Goal: Task Accomplishment & Management: Complete application form

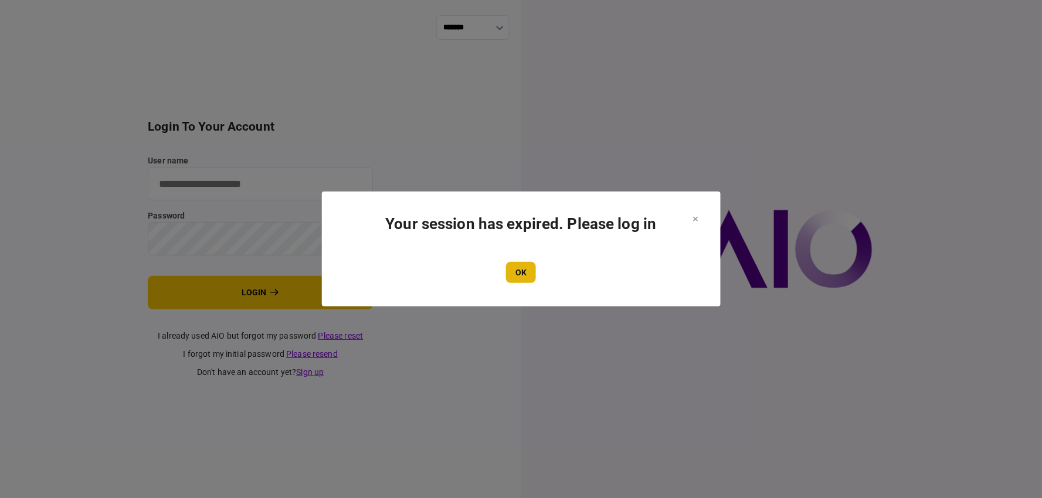
type input "**********"
click at [532, 274] on button "OK" at bounding box center [521, 272] width 30 height 21
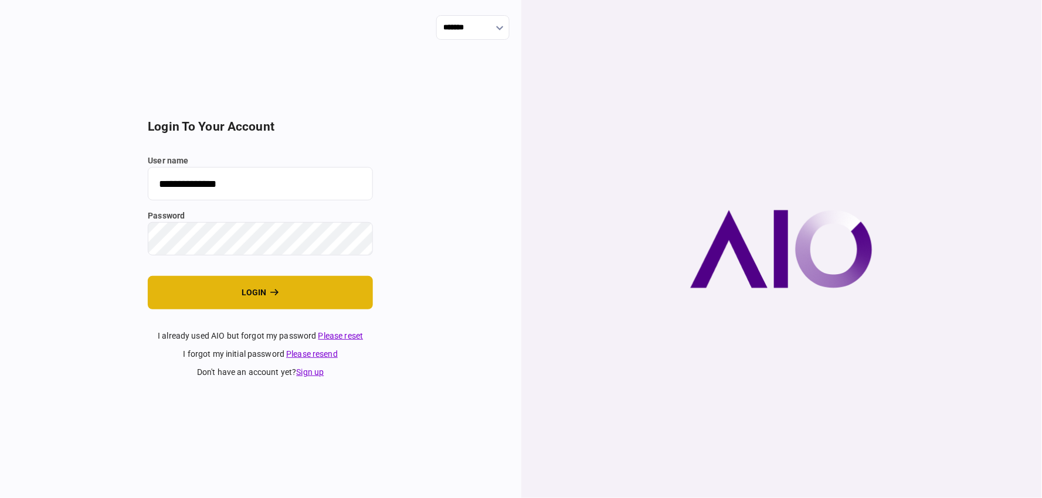
click at [242, 307] on button "login" at bounding box center [260, 292] width 225 height 33
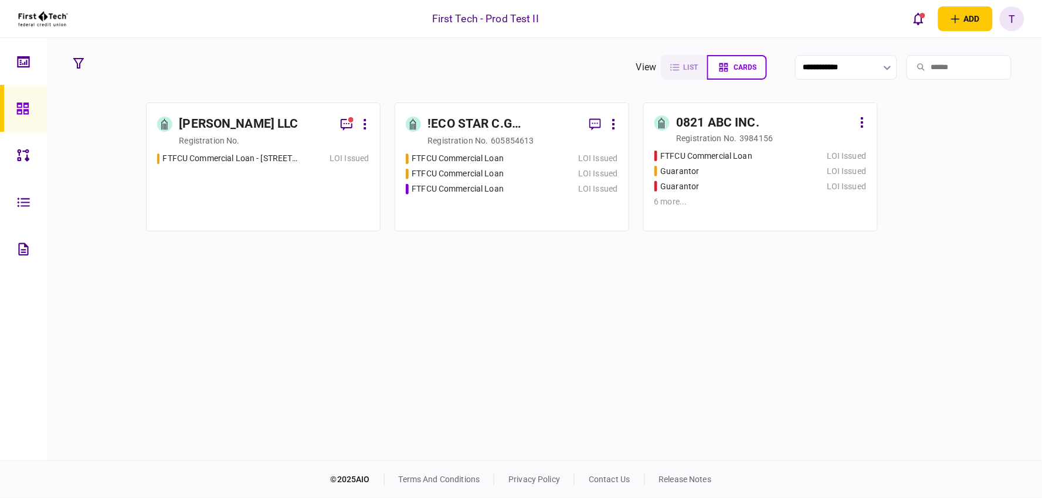
click at [276, 131] on div "[PERSON_NAME] LLC" at bounding box center [255, 124] width 152 height 21
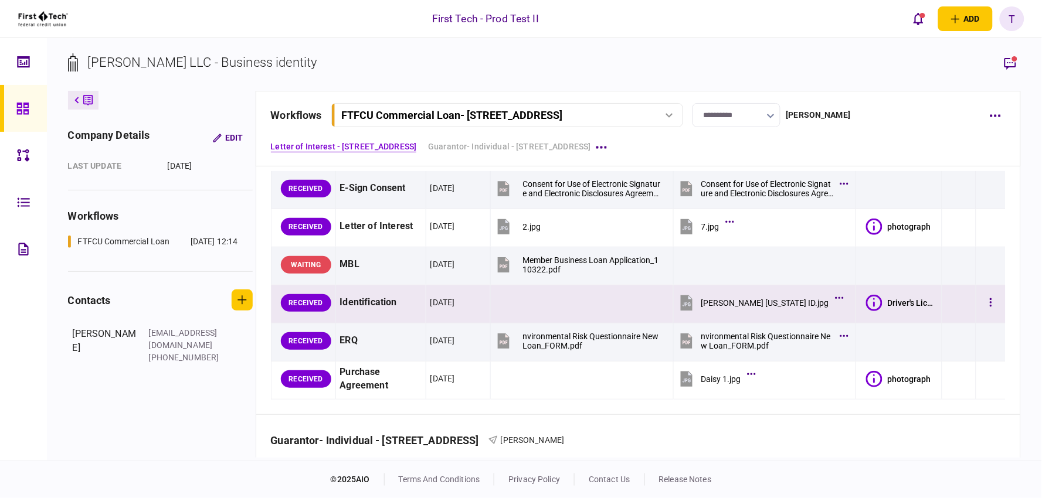
scroll to position [65, 0]
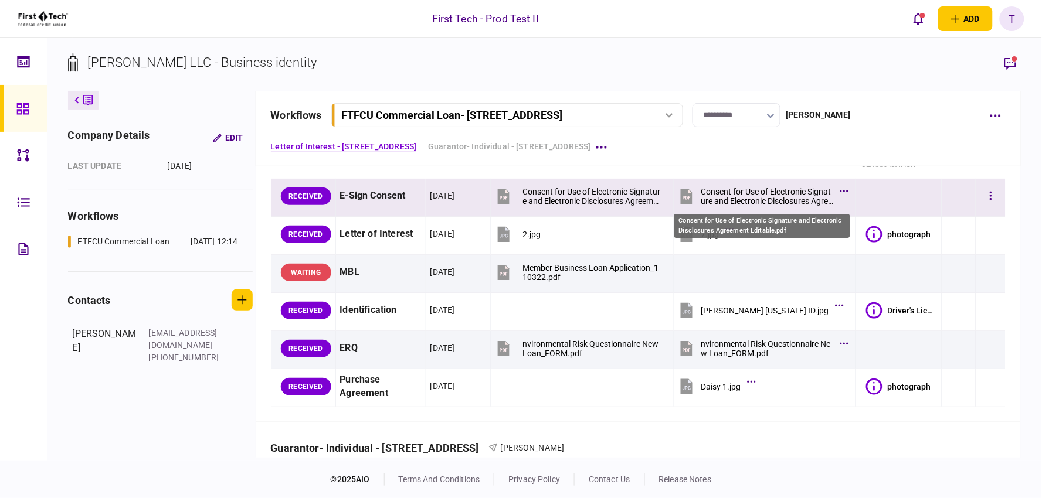
click at [758, 195] on div "Consent for Use of Electronic Signature and Electronic Disclosures Agreement Ed…" at bounding box center [767, 196] width 133 height 19
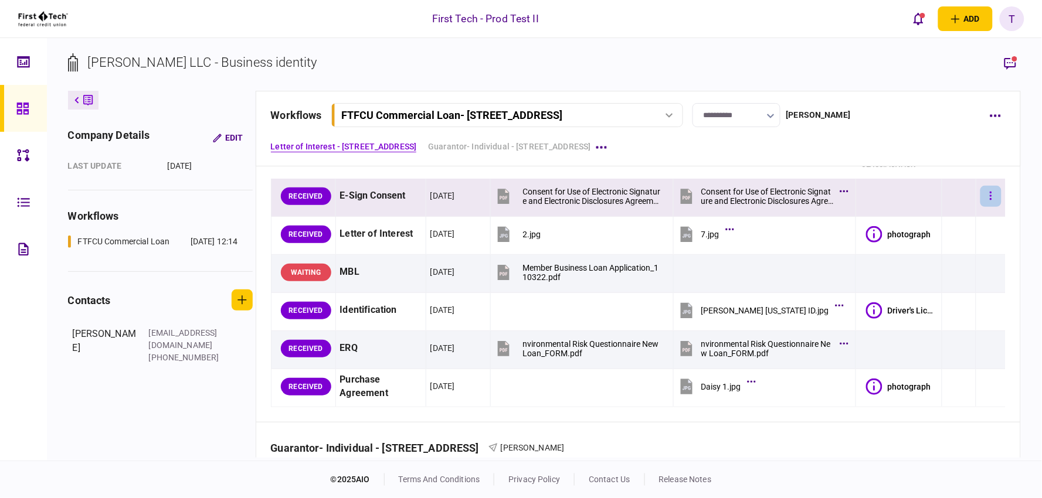
click at [980, 198] on button "button" at bounding box center [990, 196] width 21 height 21
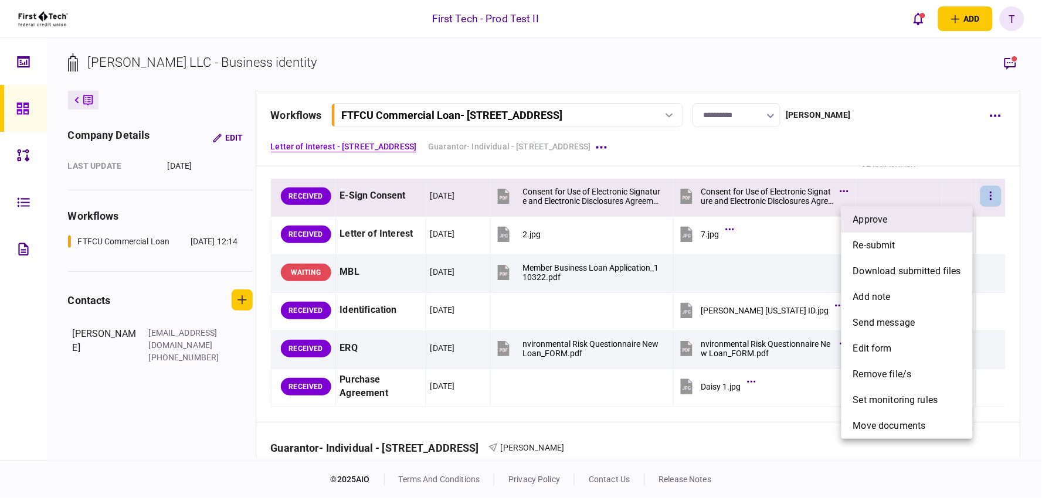
click at [880, 214] on span "approve" at bounding box center [870, 220] width 35 height 14
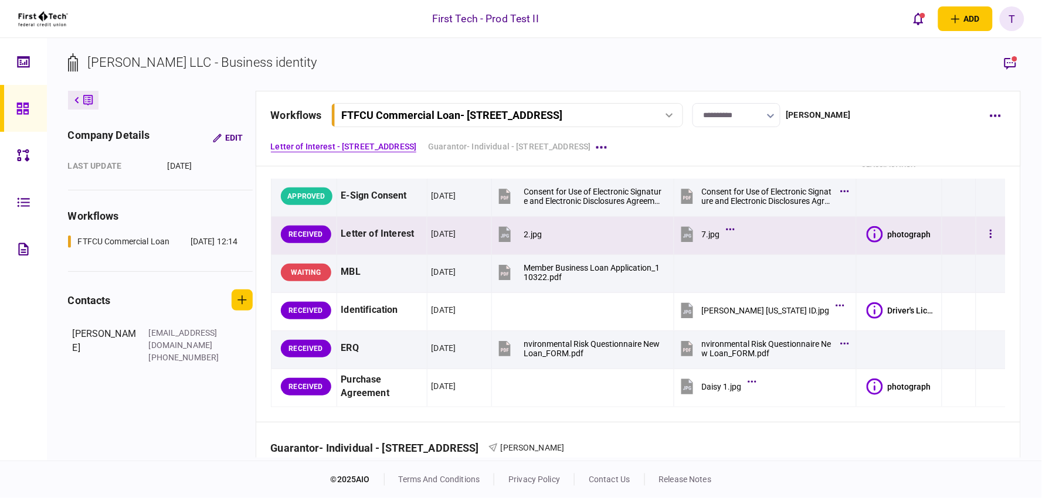
click at [867, 235] on icon at bounding box center [875, 234] width 16 height 16
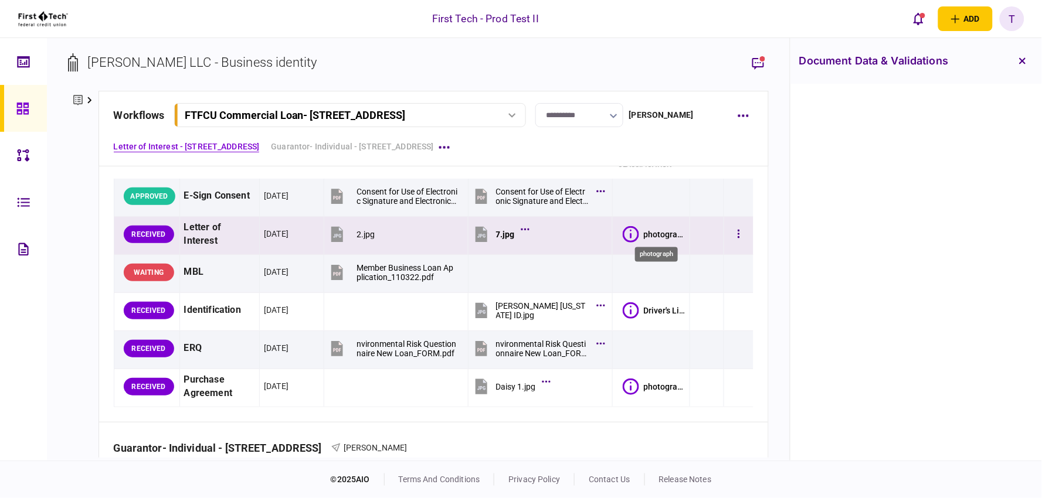
click at [646, 232] on div "photograph" at bounding box center [665, 234] width 42 height 9
click at [623, 235] on icon at bounding box center [631, 234] width 16 height 16
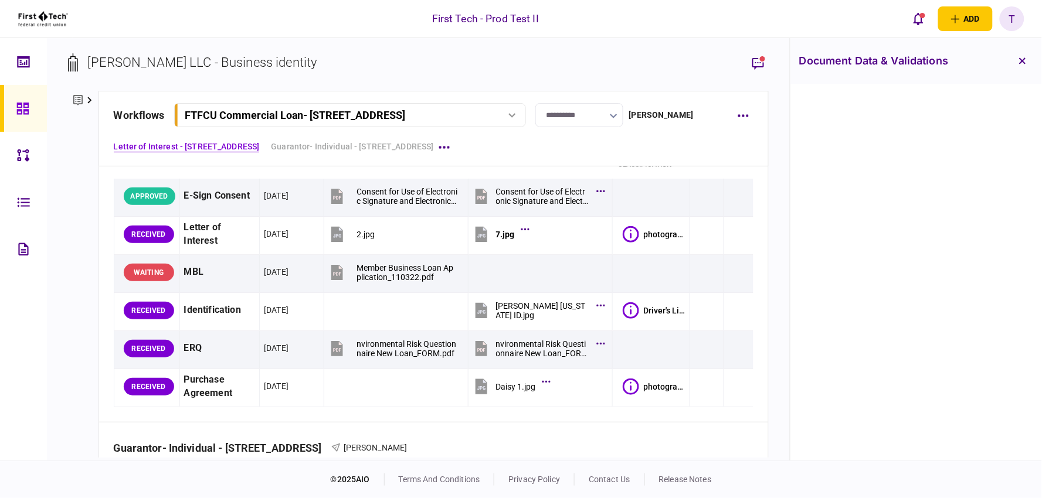
click at [872, 63] on h3 "document data & validations" at bounding box center [874, 61] width 150 height 11
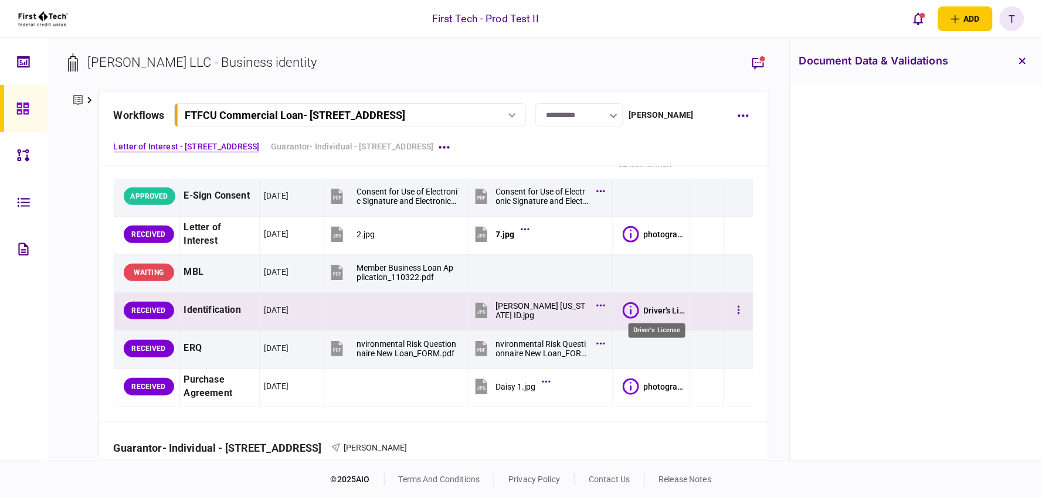
click at [644, 310] on div "Driver's License" at bounding box center [665, 310] width 42 height 9
click at [630, 311] on icon at bounding box center [631, 311] width 16 height 16
click at [738, 307] on icon "button" at bounding box center [739, 310] width 2 height 8
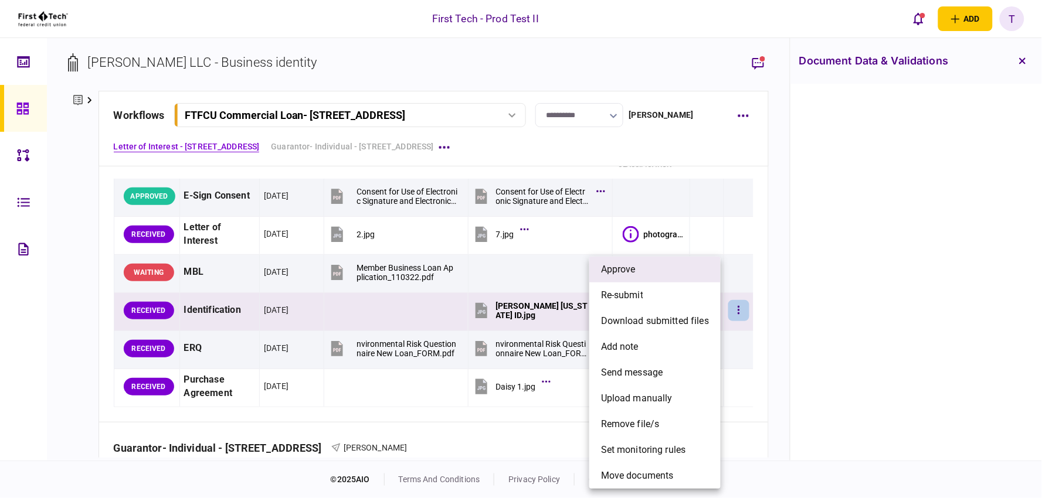
click at [663, 270] on li "approve" at bounding box center [654, 270] width 131 height 26
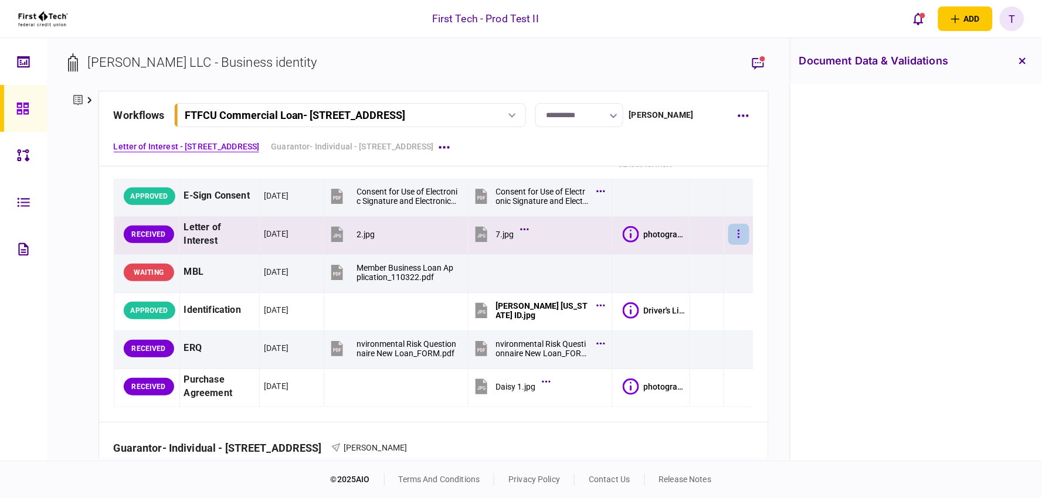
click at [738, 231] on icon "button" at bounding box center [739, 234] width 2 height 11
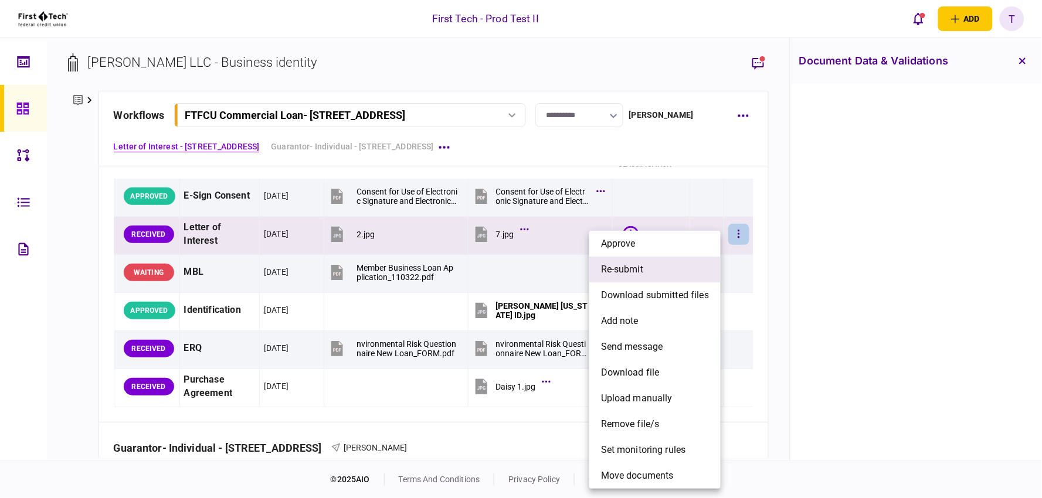
click at [632, 272] on span "re-submit" at bounding box center [622, 270] width 42 height 14
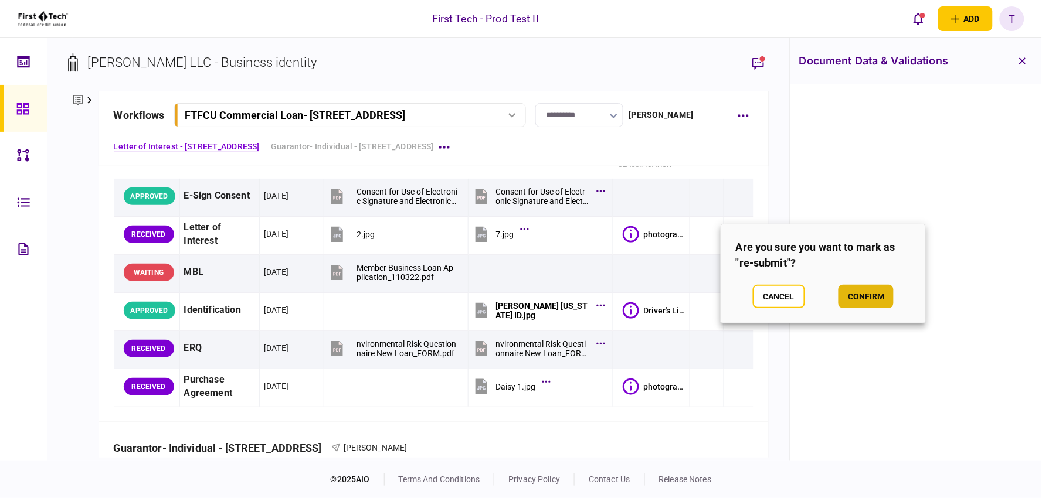
click at [859, 302] on button "confirm" at bounding box center [866, 296] width 55 height 23
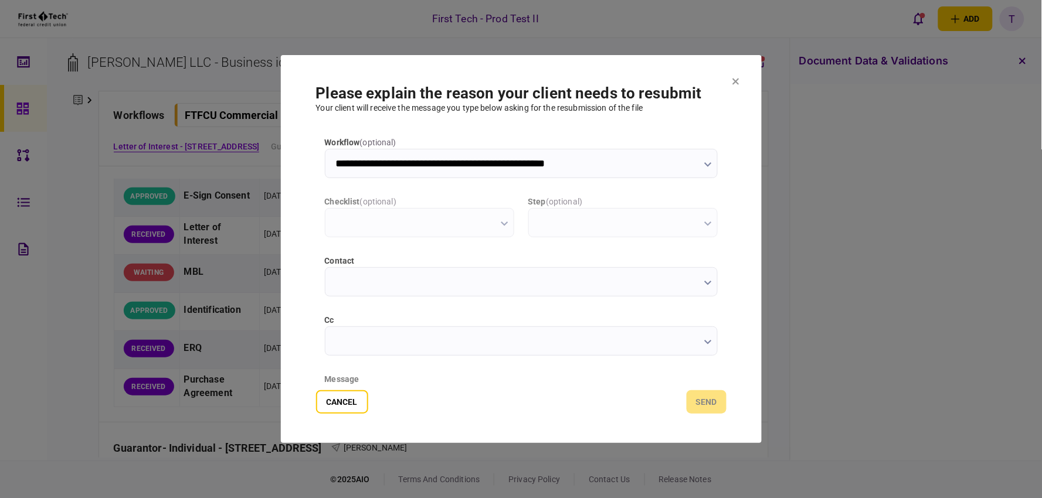
scroll to position [0, 0]
type input "**********"
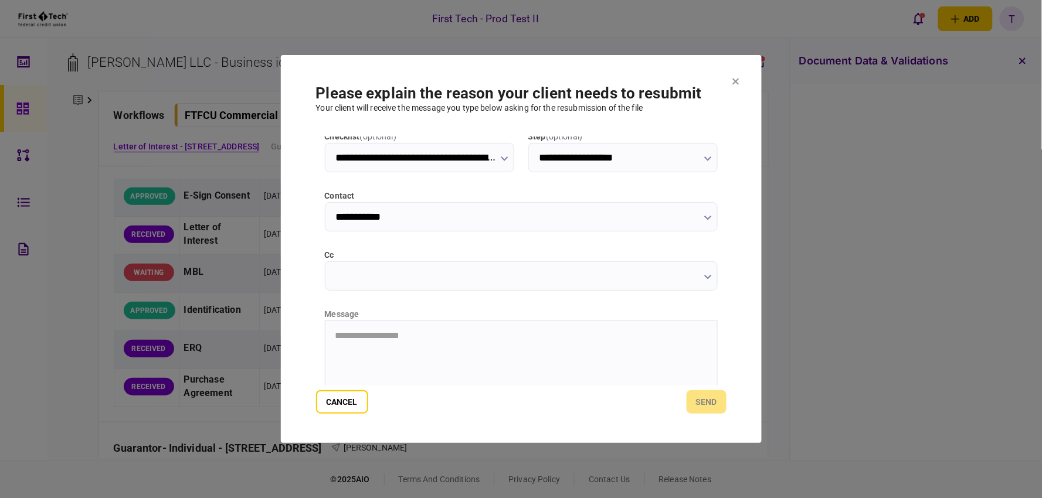
scroll to position [130, 0]
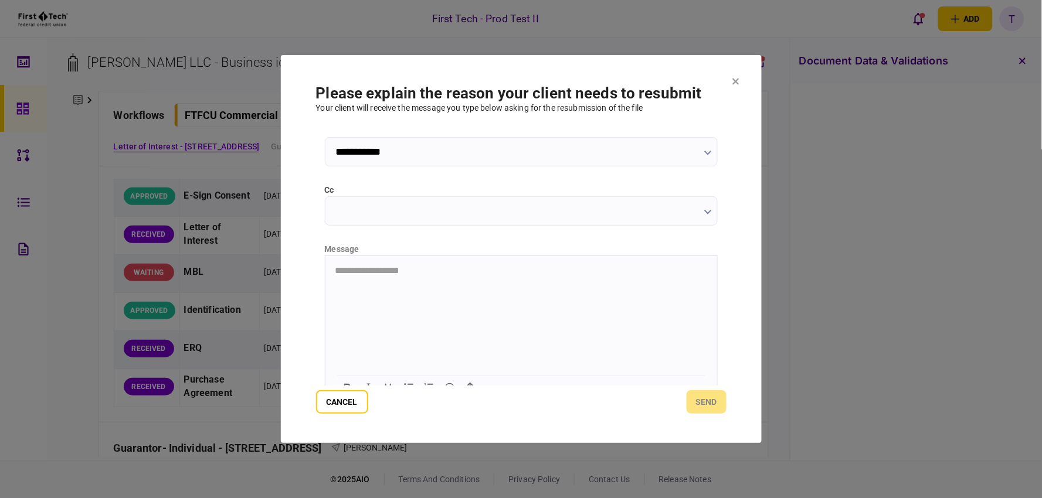
click at [452, 285] on html "**********" at bounding box center [521, 271] width 392 height 30
click at [452, 269] on html at bounding box center [521, 254] width 392 height 29
click at [658, 210] on div "**********" at bounding box center [521, 261] width 410 height 249
click at [552, 222] on div "**********" at bounding box center [521, 261] width 410 height 249
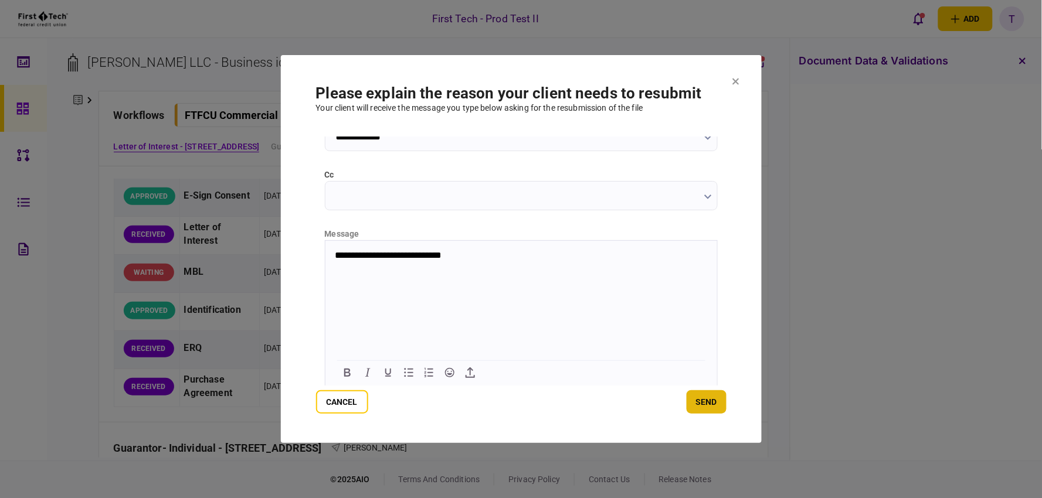
click at [716, 405] on button "send" at bounding box center [707, 402] width 40 height 23
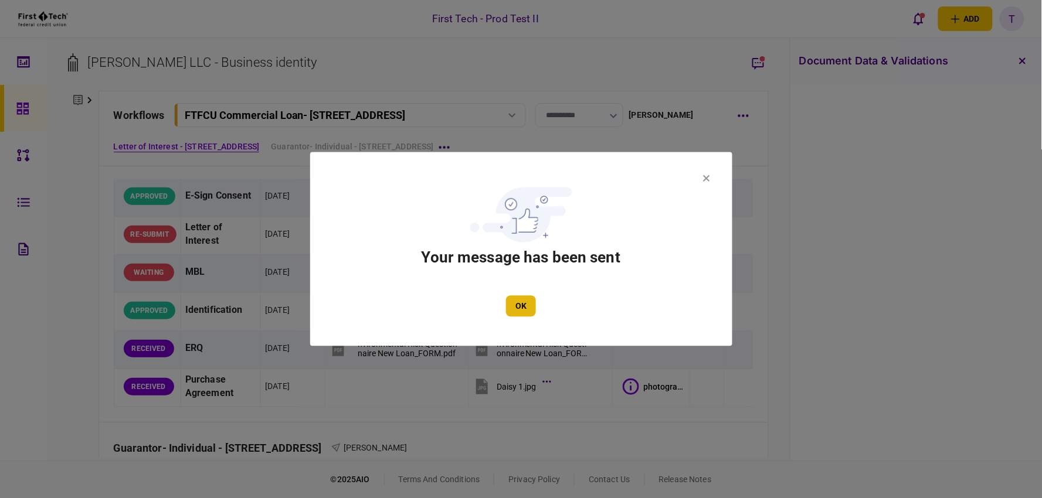
click at [526, 296] on button "OK" at bounding box center [521, 306] width 30 height 21
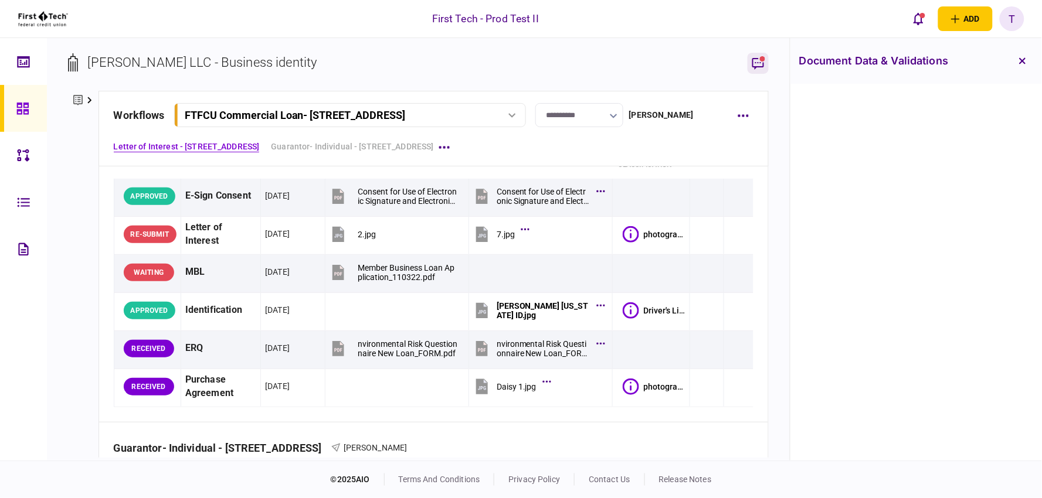
click at [759, 67] on icon "button" at bounding box center [758, 64] width 12 height 12
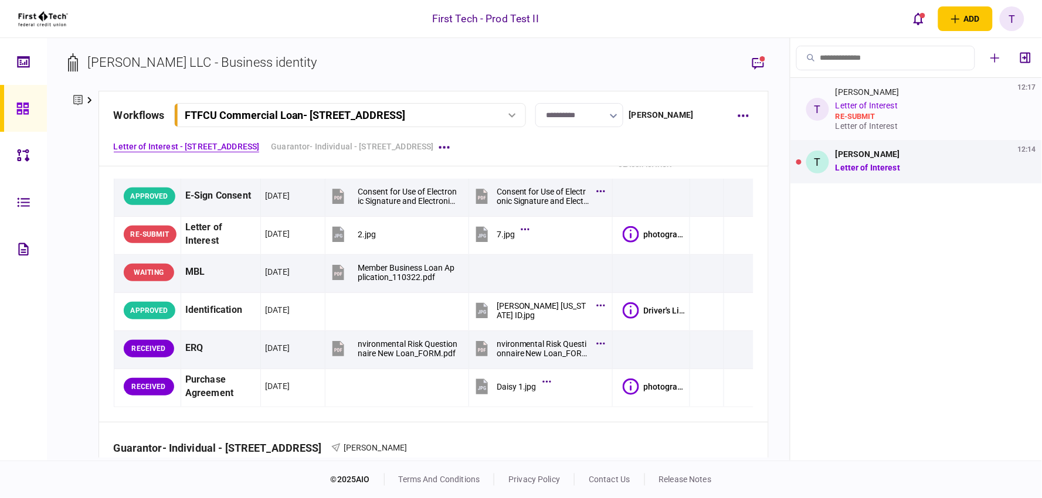
click at [918, 117] on div "re-submit" at bounding box center [929, 116] width 186 height 9
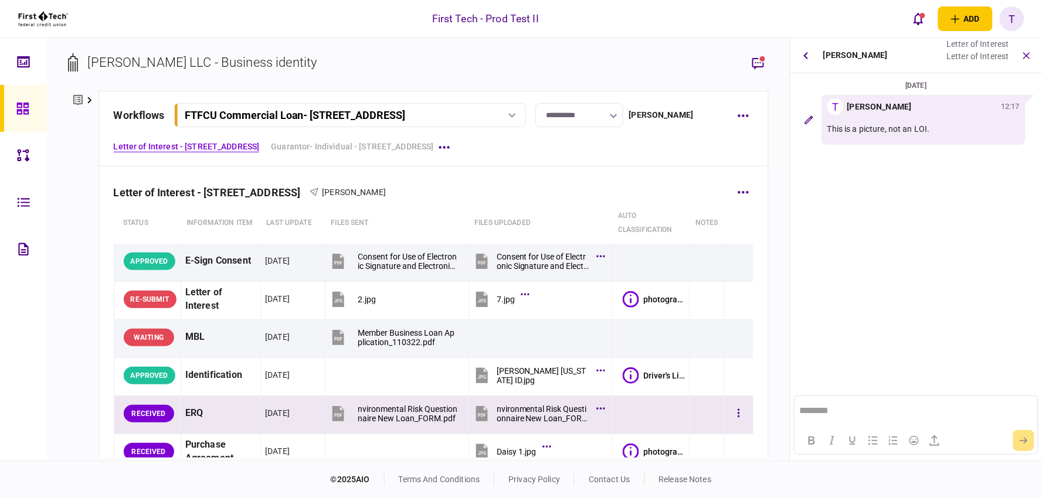
scroll to position [325, 0]
